Goal: Check status: Check status

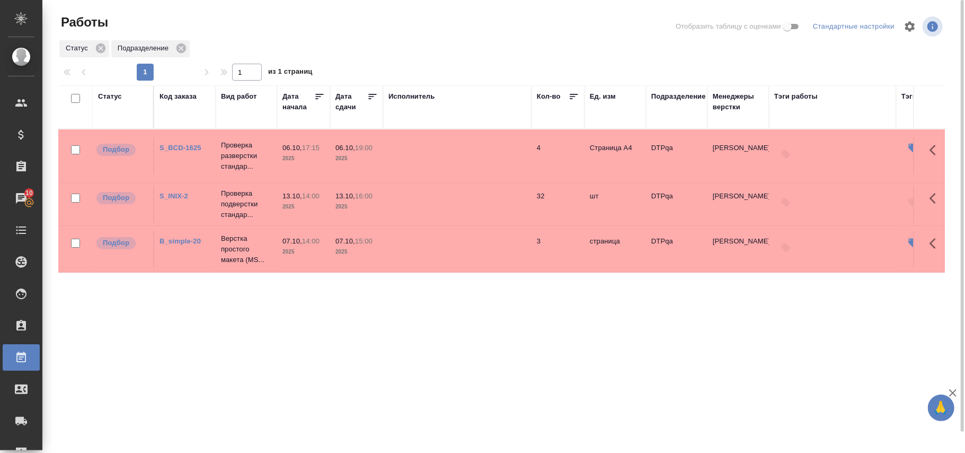
click at [114, 101] on div "Статус" at bounding box center [110, 96] width 24 height 11
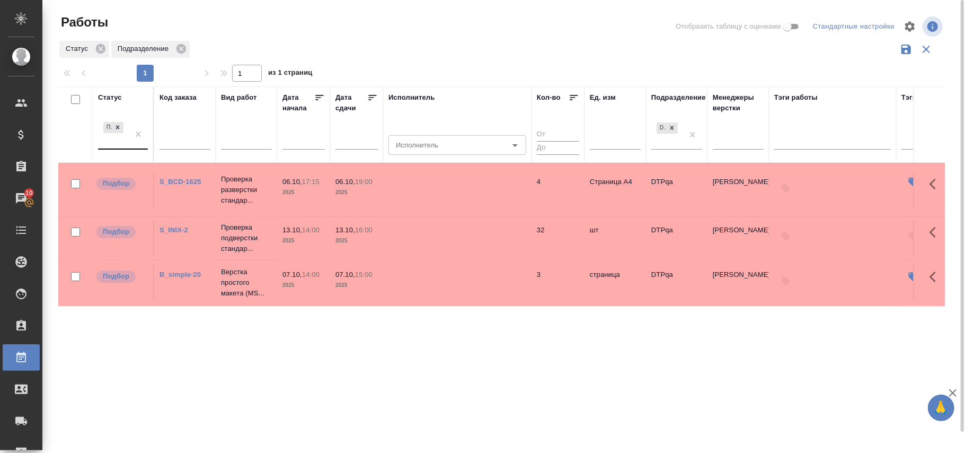
click at [126, 146] on div "Подбор" at bounding box center [113, 134] width 31 height 29
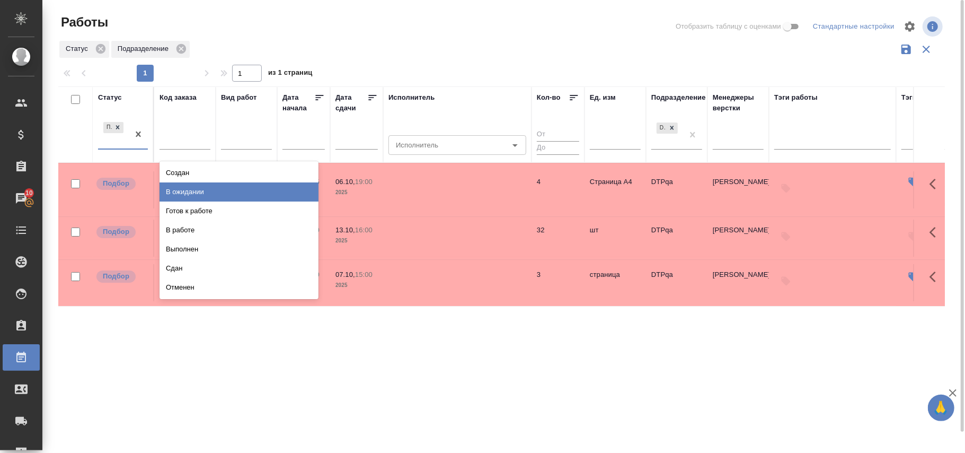
click at [189, 193] on div "В ожидании" at bounding box center [239, 191] width 159 height 19
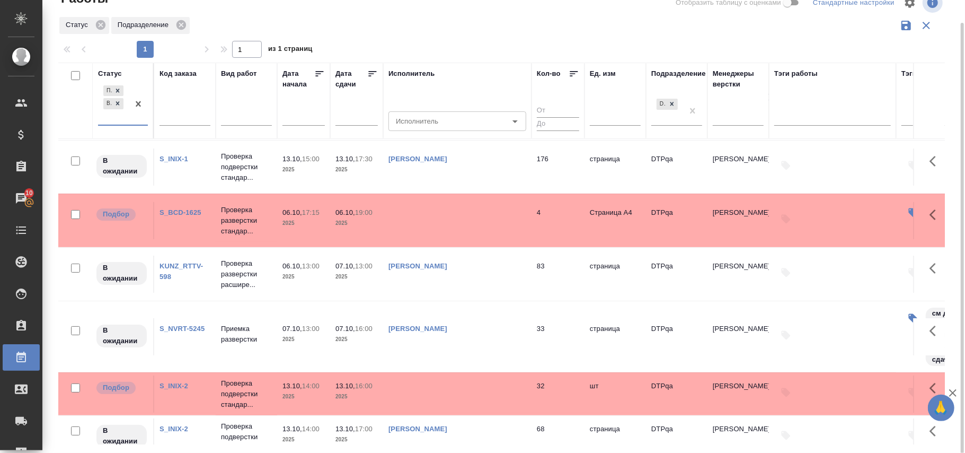
scroll to position [141, 0]
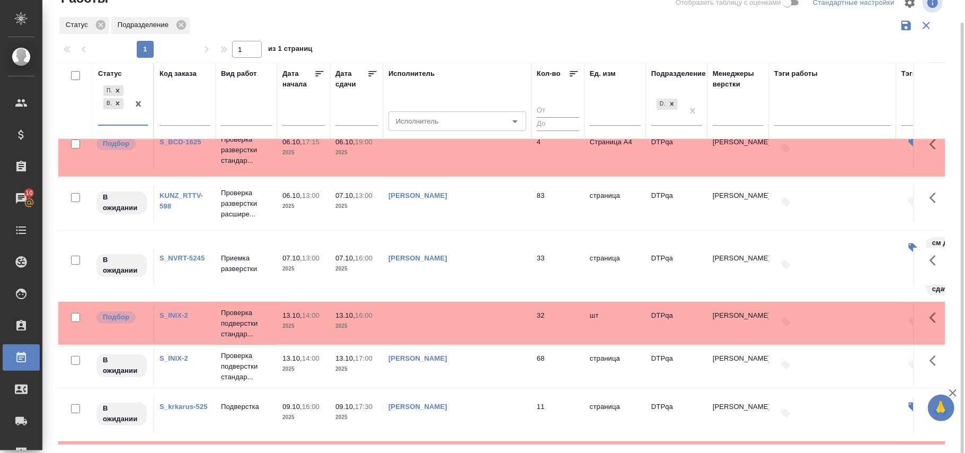
click at [178, 198] on link "KUNZ_RTTV-598" at bounding box center [181, 200] width 43 height 19
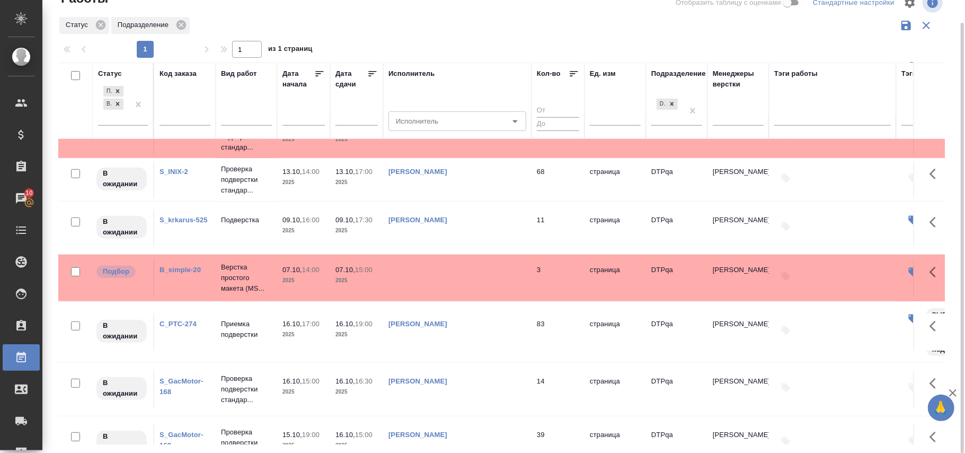
scroll to position [0, 0]
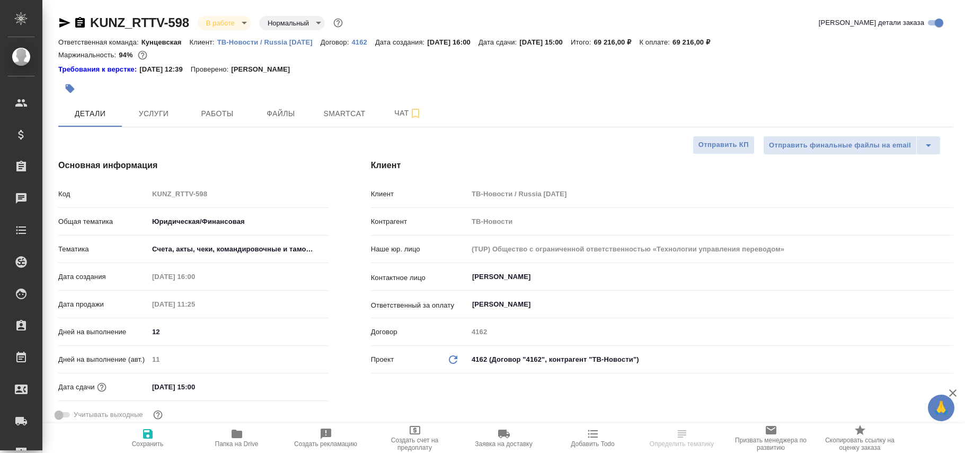
select select "RU"
click at [212, 108] on span "Работы" at bounding box center [217, 113] width 51 height 13
